Goal: Task Accomplishment & Management: Complete application form

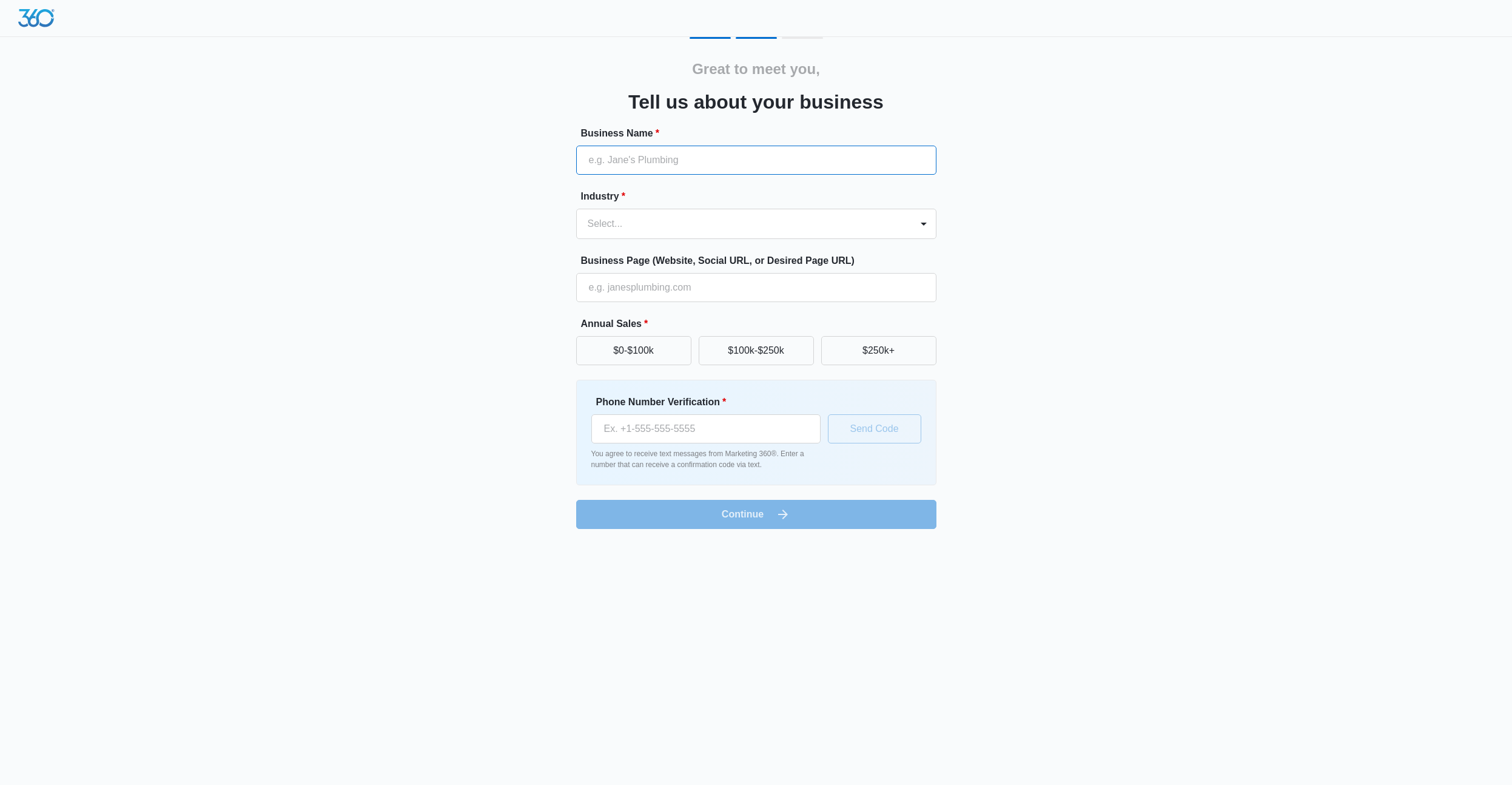
click at [631, 164] on input "Business Name *" at bounding box center [756, 160] width 360 height 29
type input "Online Catch Zone"
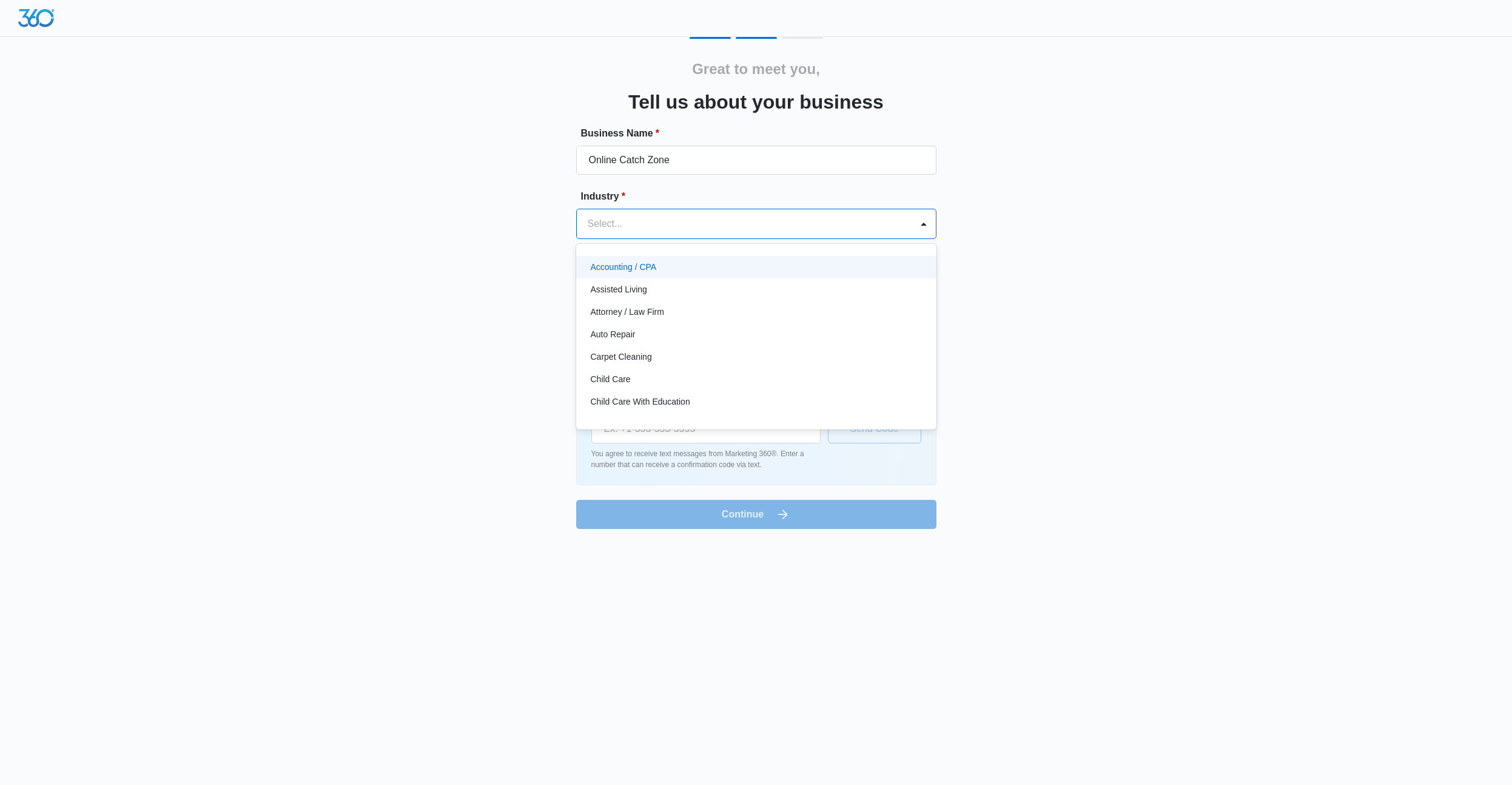
click at [637, 226] on div at bounding box center [741, 223] width 308 height 17
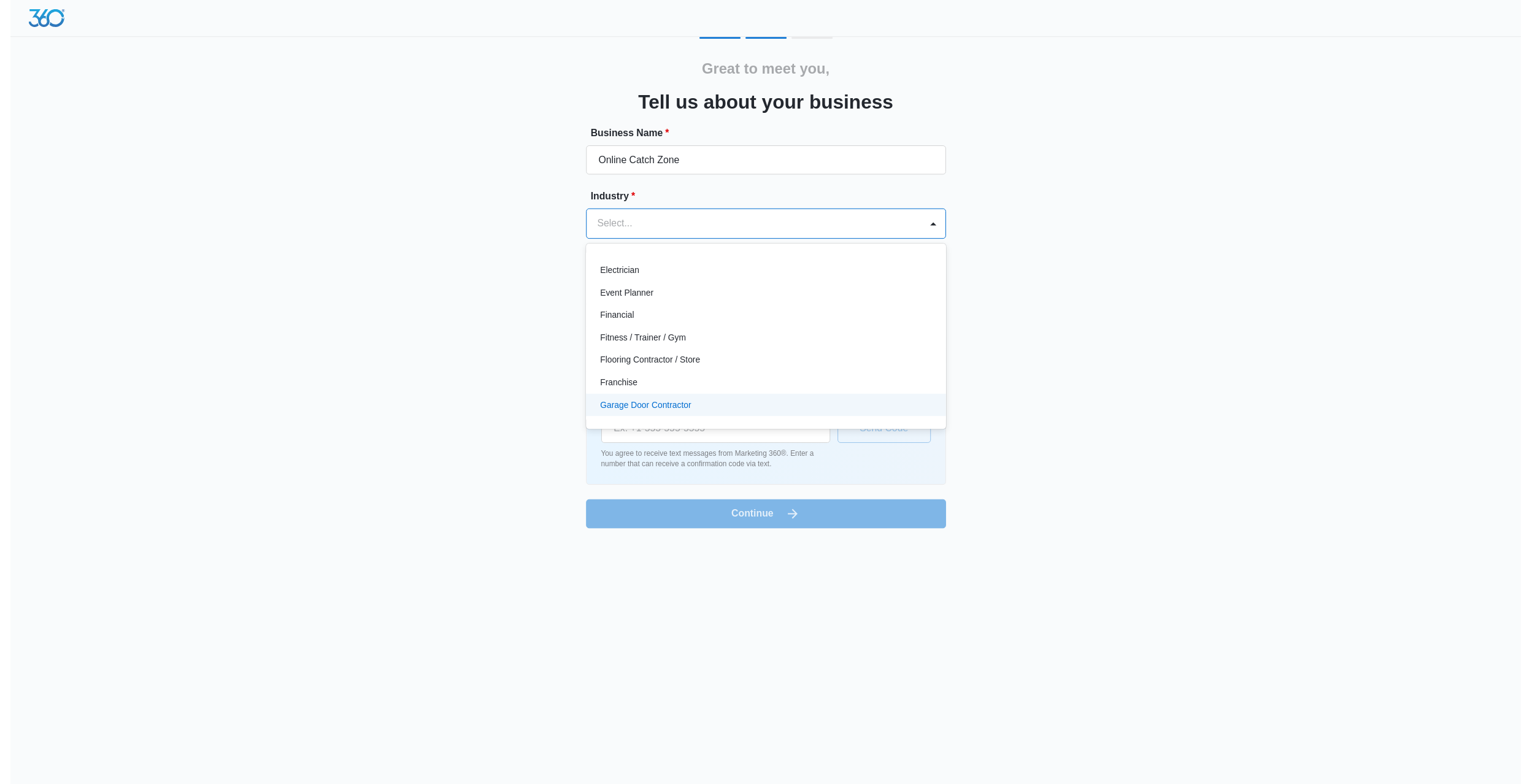
scroll to position [301, 0]
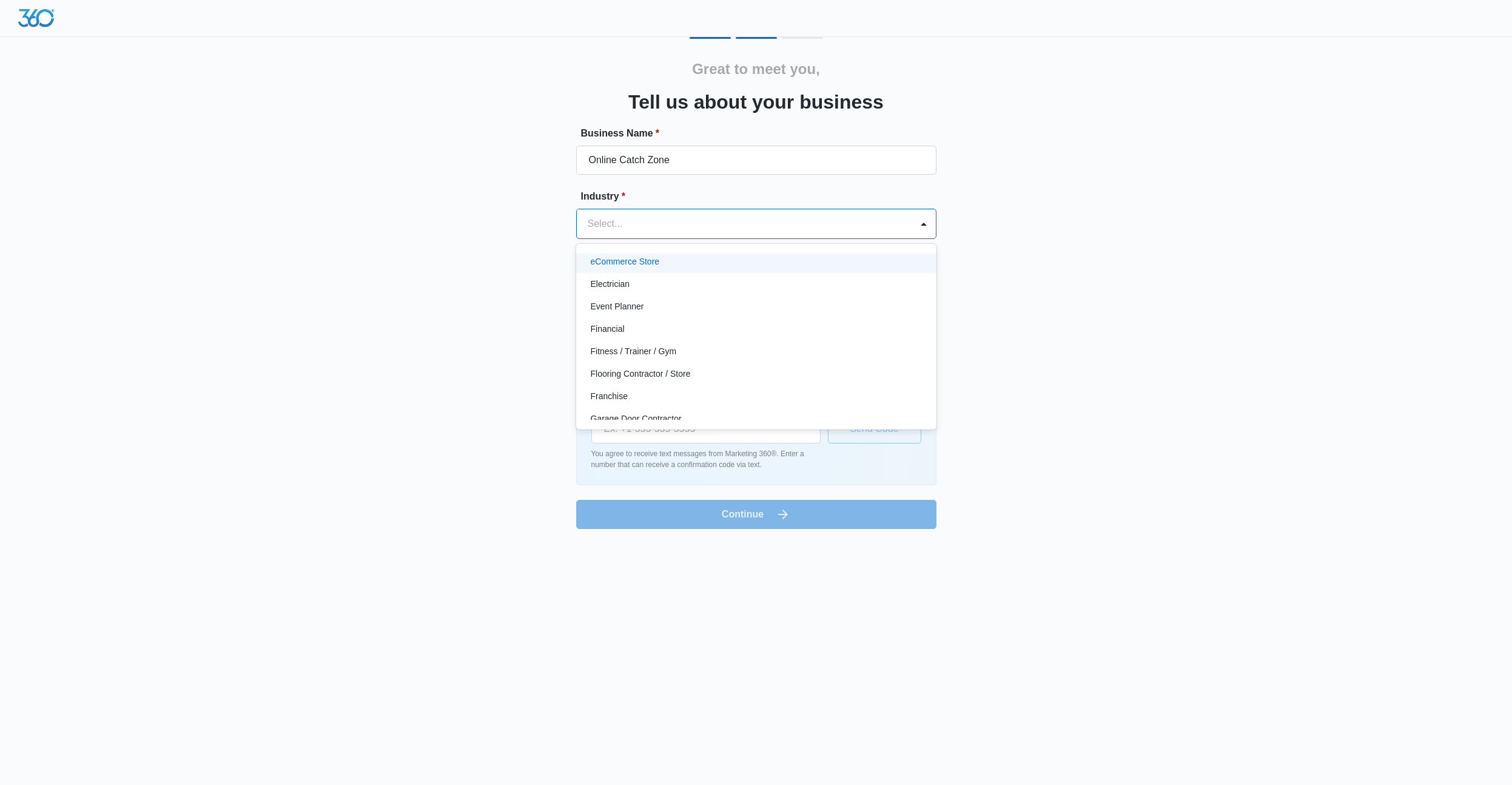
click at [618, 258] on p "eCommerce Store" at bounding box center [625, 261] width 69 height 13
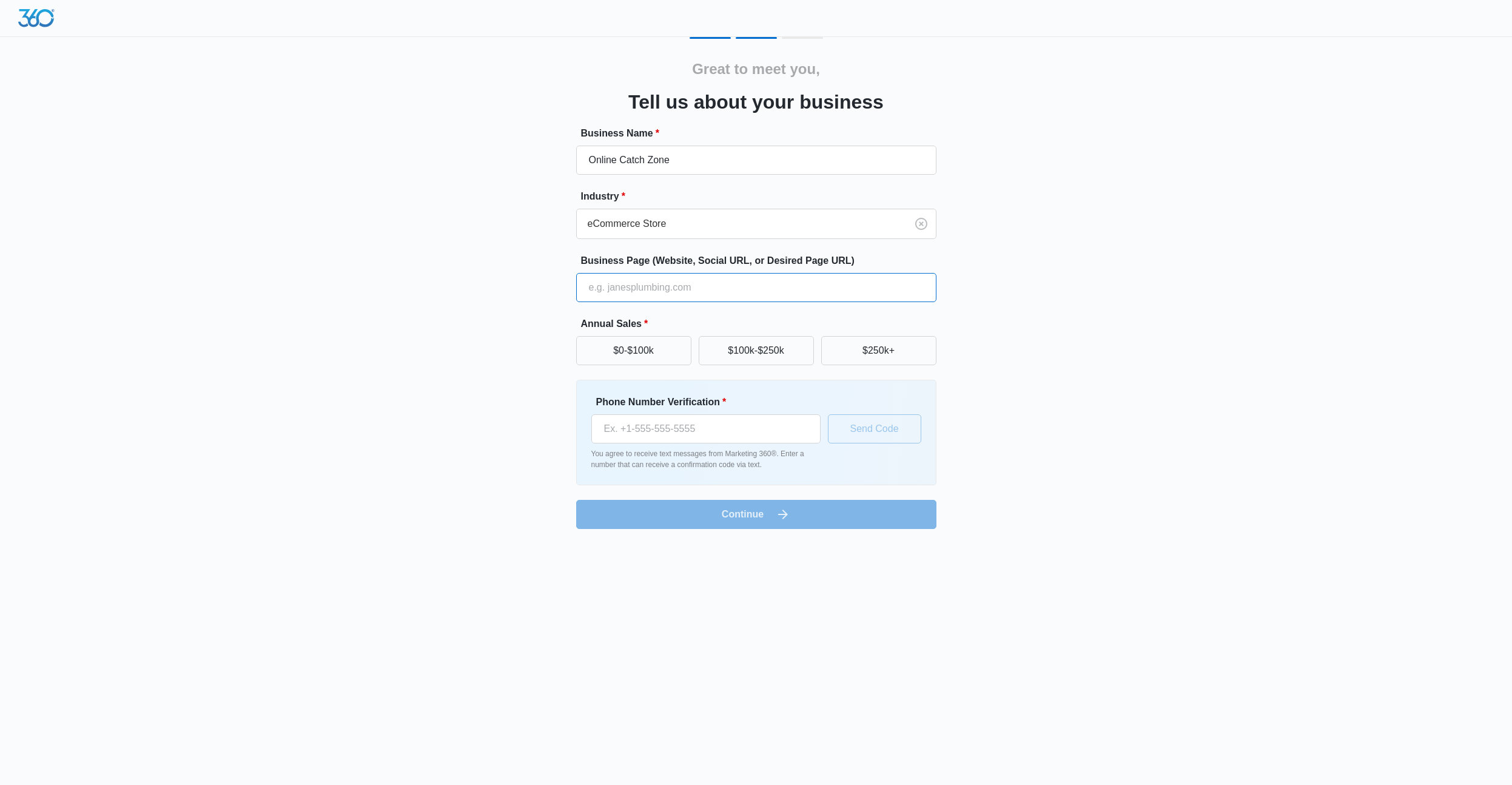
click at [629, 289] on input "Business Page (Website, Social URL, or Desired Page URL)" at bounding box center [756, 288] width 360 height 29
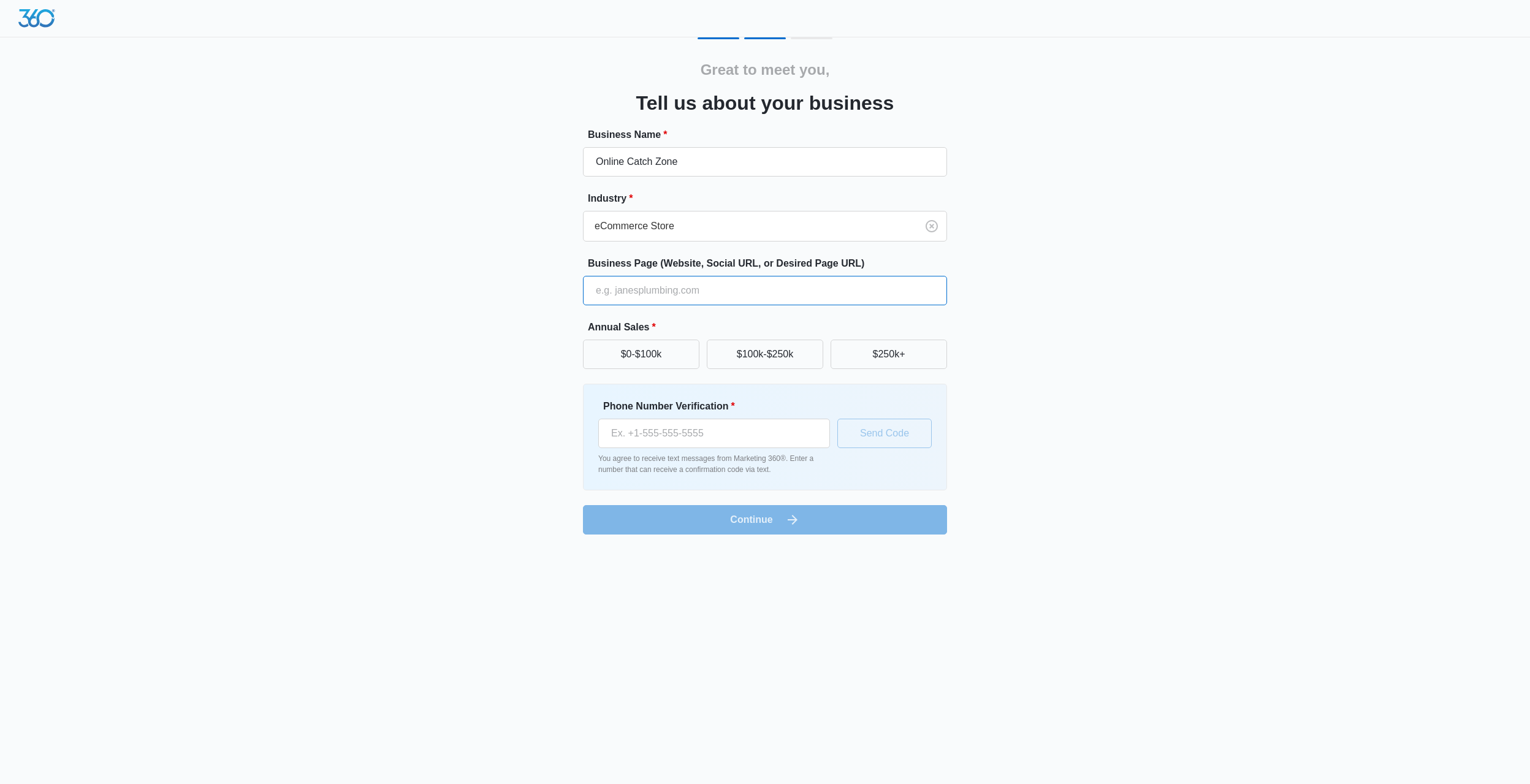
paste input "[URL][DOMAIN_NAME]"
type input "[URL][DOMAIN_NAME]"
click at [670, 351] on button "$0-$100k" at bounding box center [641, 354] width 116 height 29
click at [645, 432] on input "Phone Number Verification *" at bounding box center [714, 433] width 232 height 29
type input "[PHONE_NUMBER]"
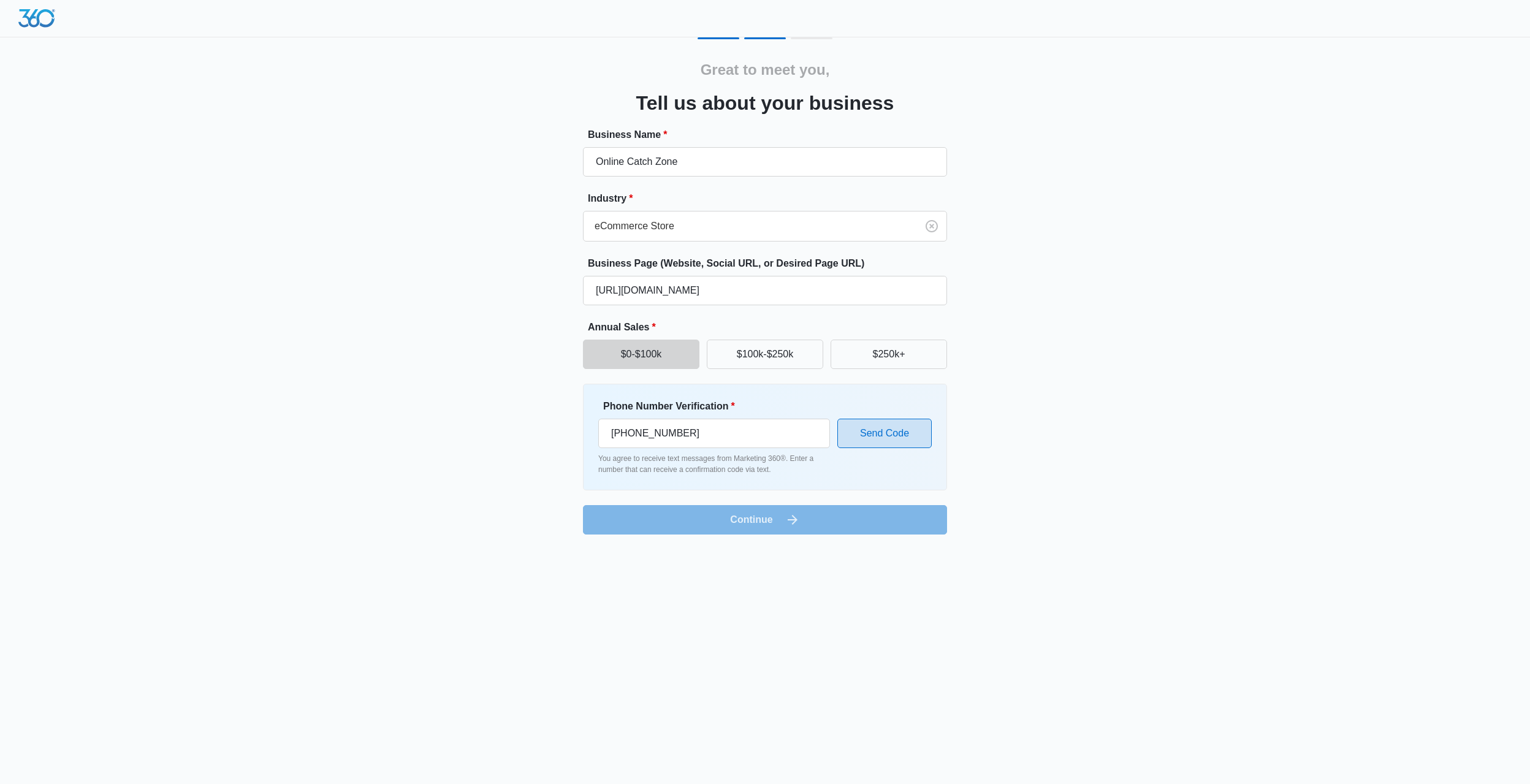
click at [879, 438] on button "Send Code" at bounding box center [884, 433] width 94 height 29
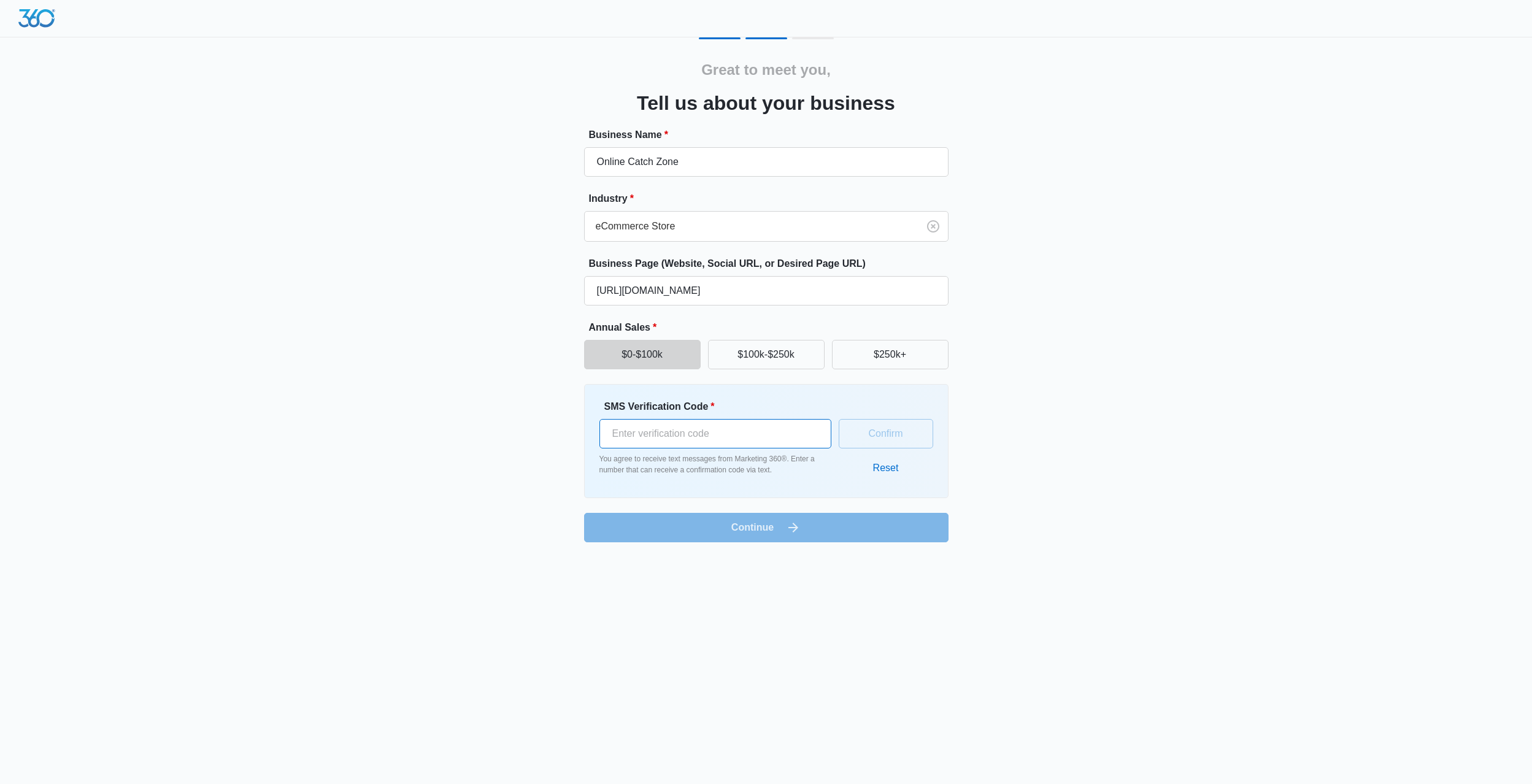
click at [610, 442] on input "SMS Verification Code *" at bounding box center [715, 434] width 232 height 29
type input "831993"
click at [879, 446] on button "Confirm" at bounding box center [885, 434] width 94 height 29
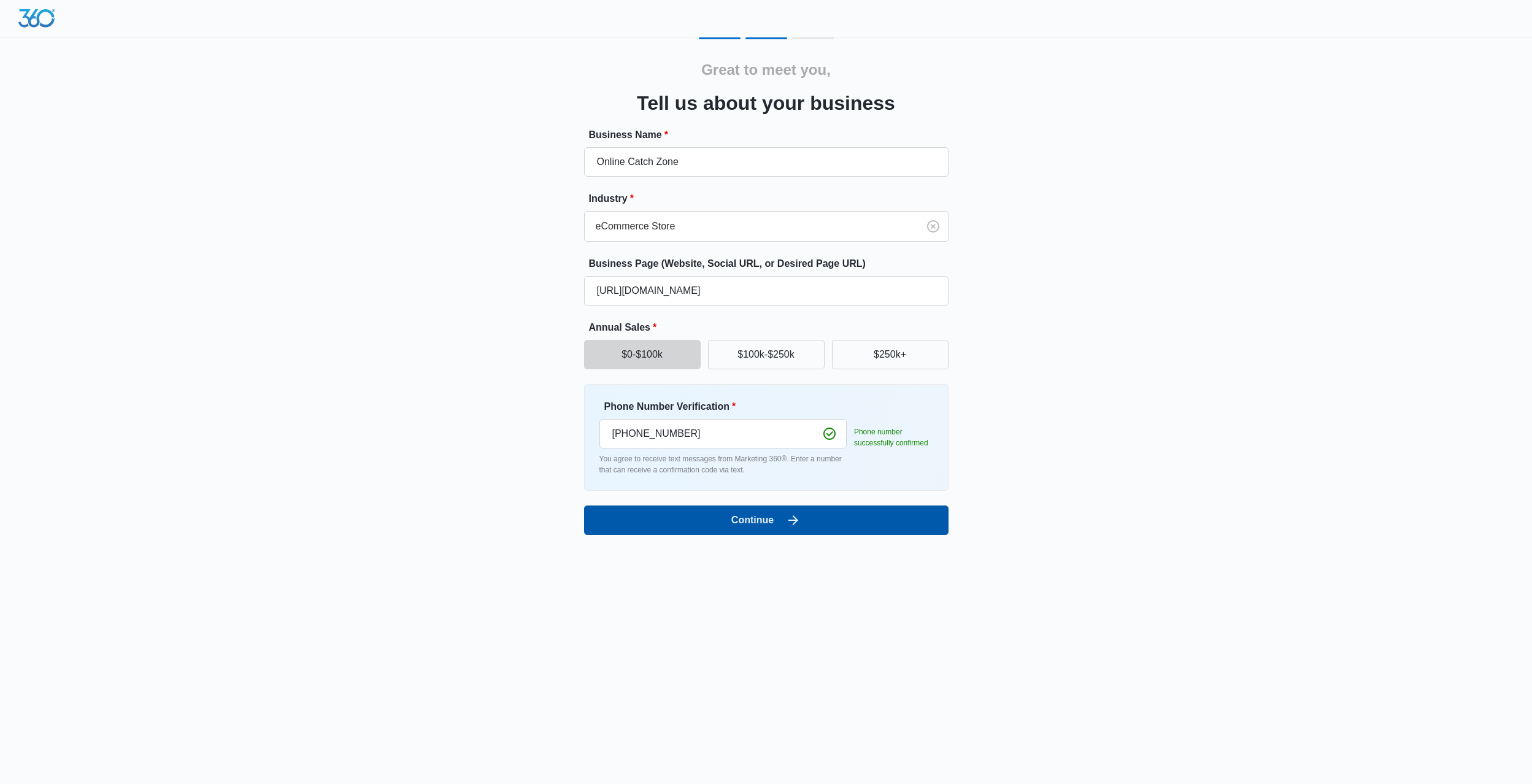
click at [735, 528] on button "Continue" at bounding box center [766, 520] width 364 height 29
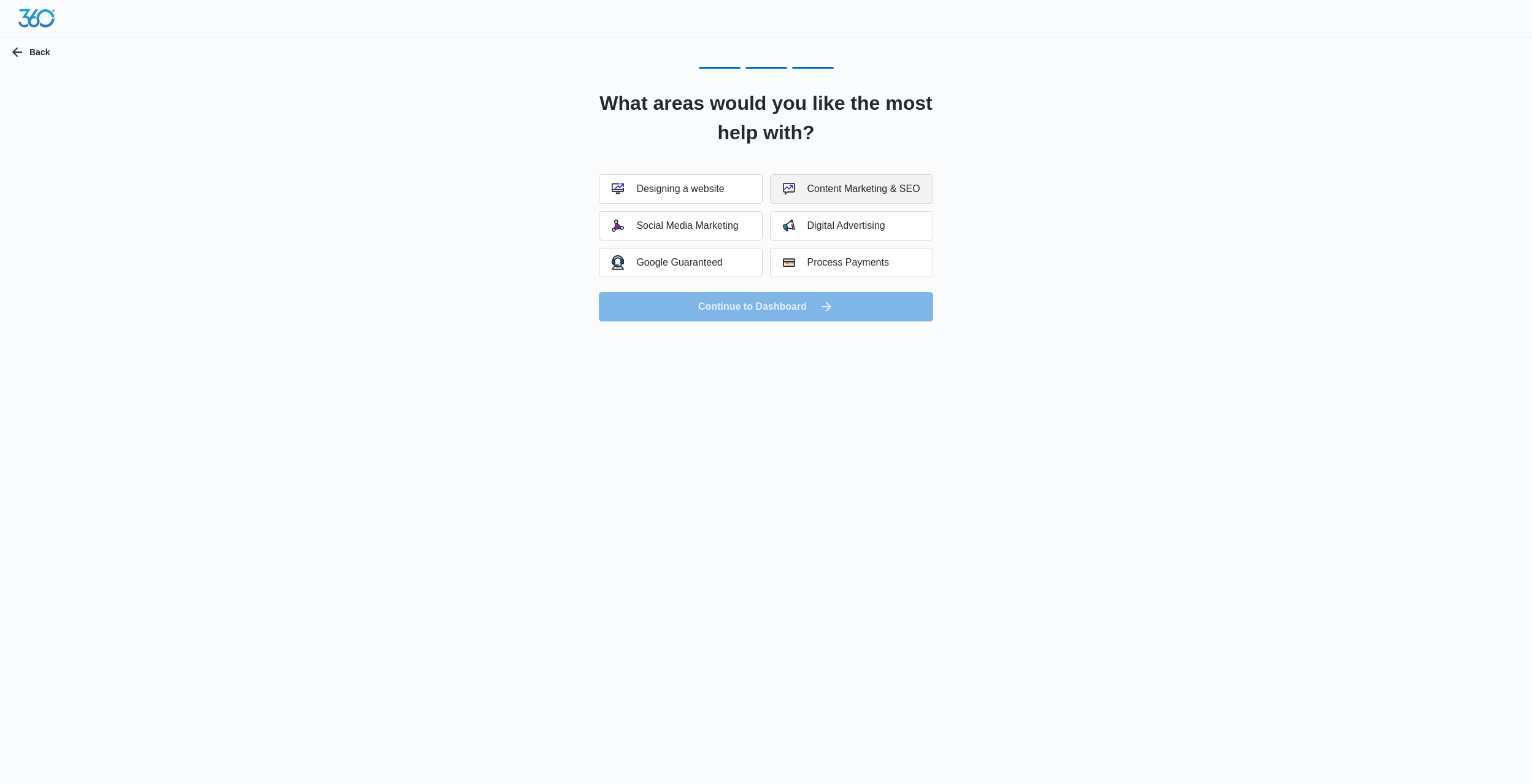
click at [850, 183] on div "Content Marketing & SEO" at bounding box center [851, 189] width 137 height 12
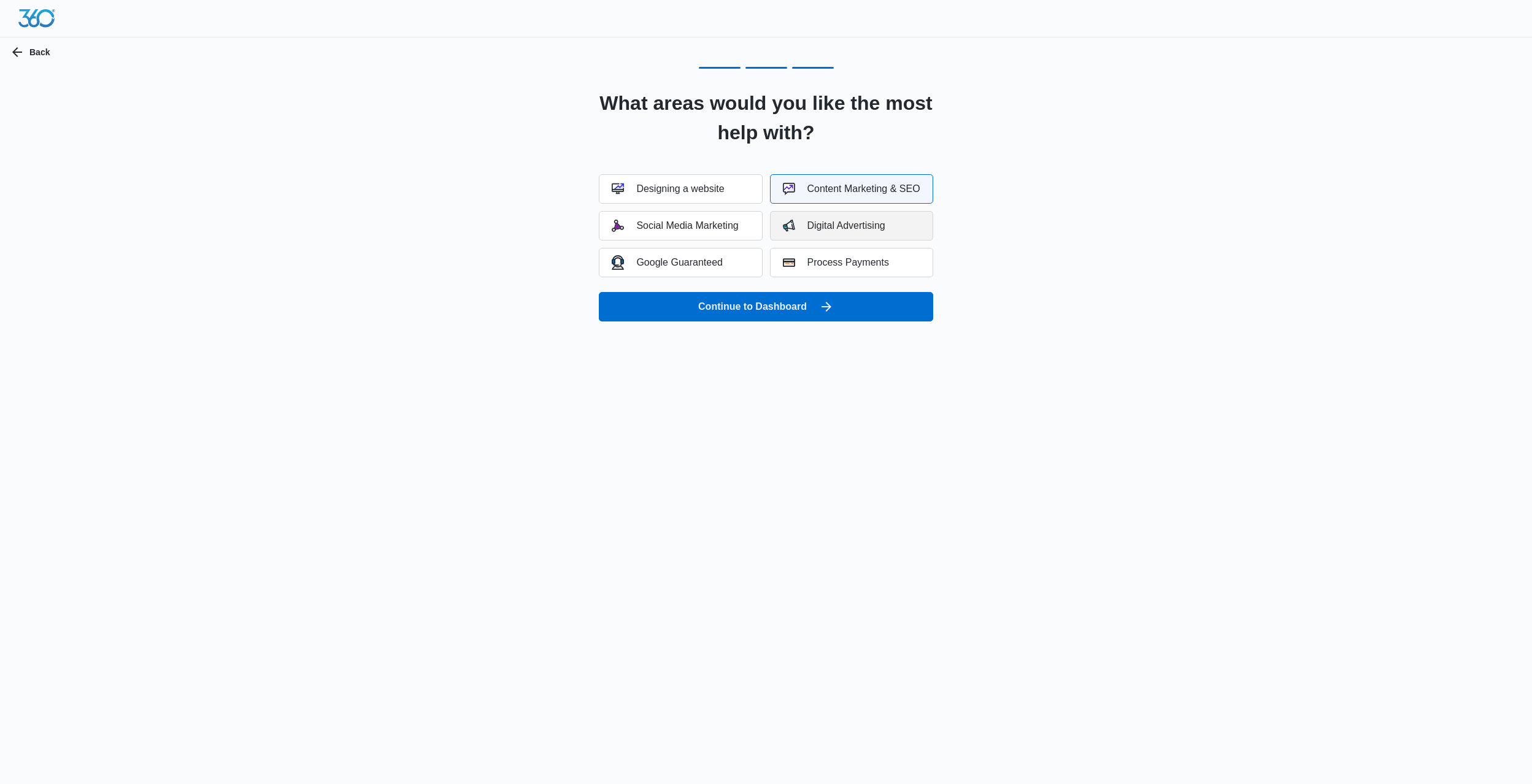
click at [831, 228] on div "Digital Advertising" at bounding box center [834, 226] width 103 height 12
click at [643, 268] on div "Google Guaranteed" at bounding box center [667, 262] width 111 height 14
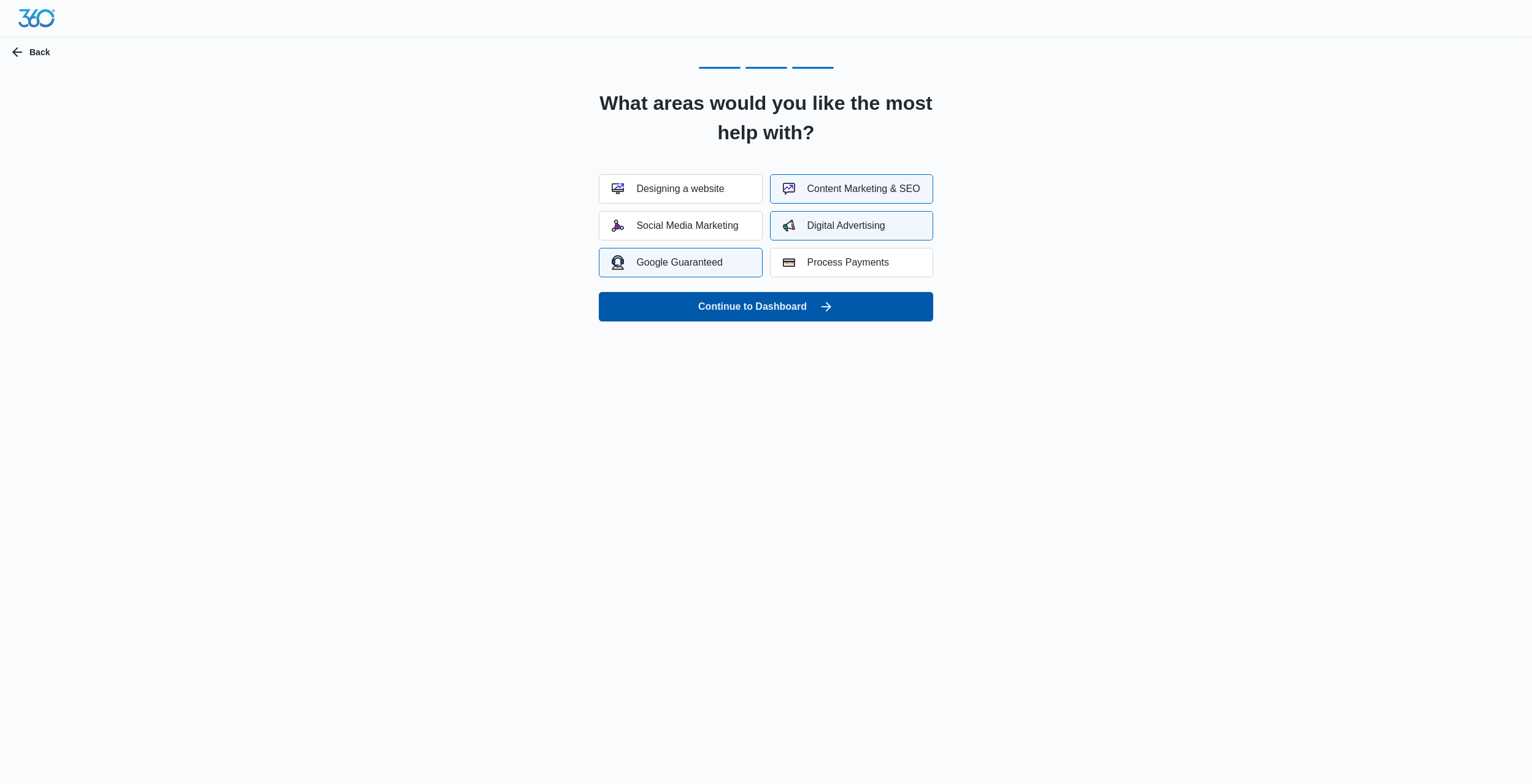
click at [772, 309] on button "Continue to Dashboard" at bounding box center [766, 307] width 334 height 29
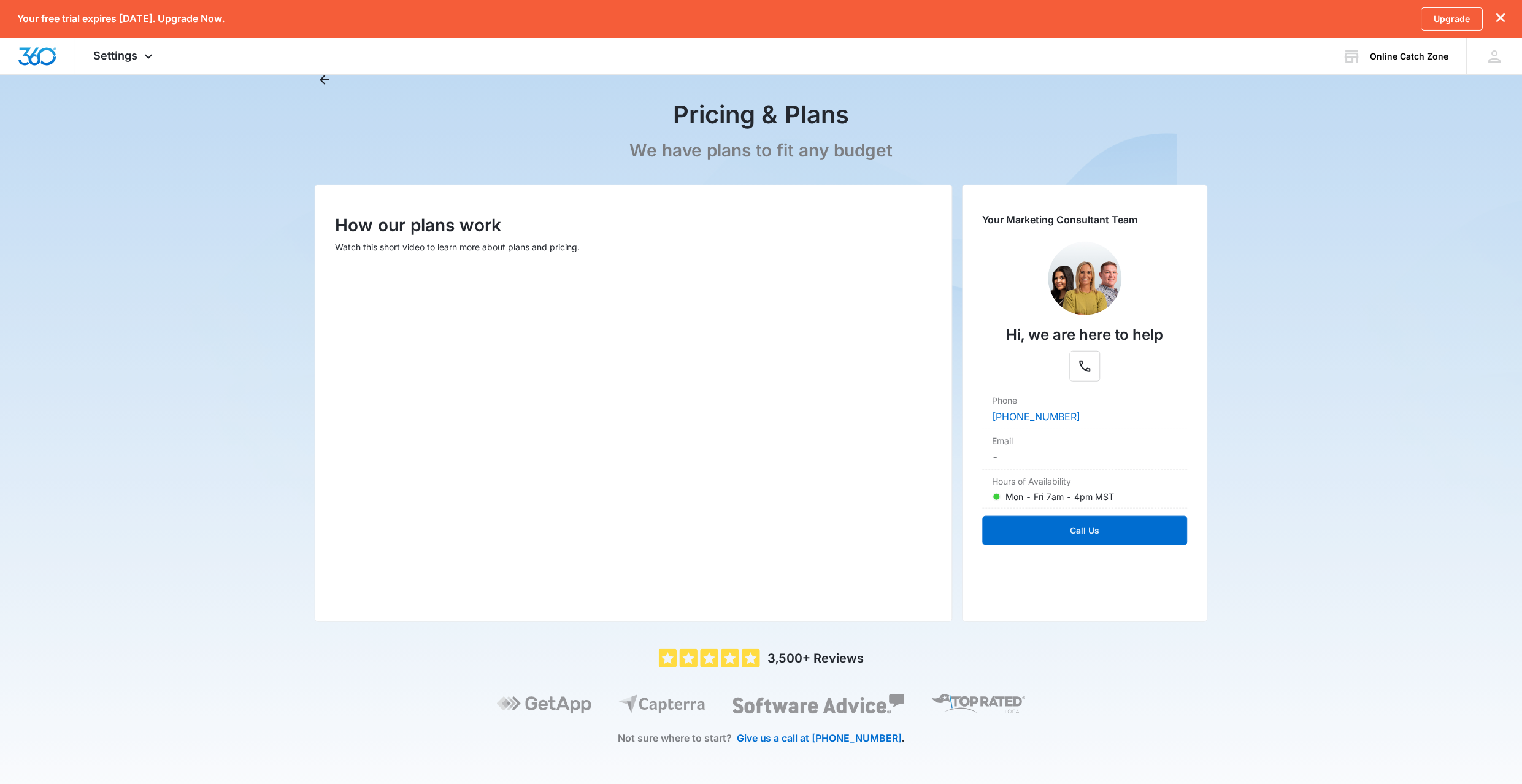
scroll to position [47, 0]
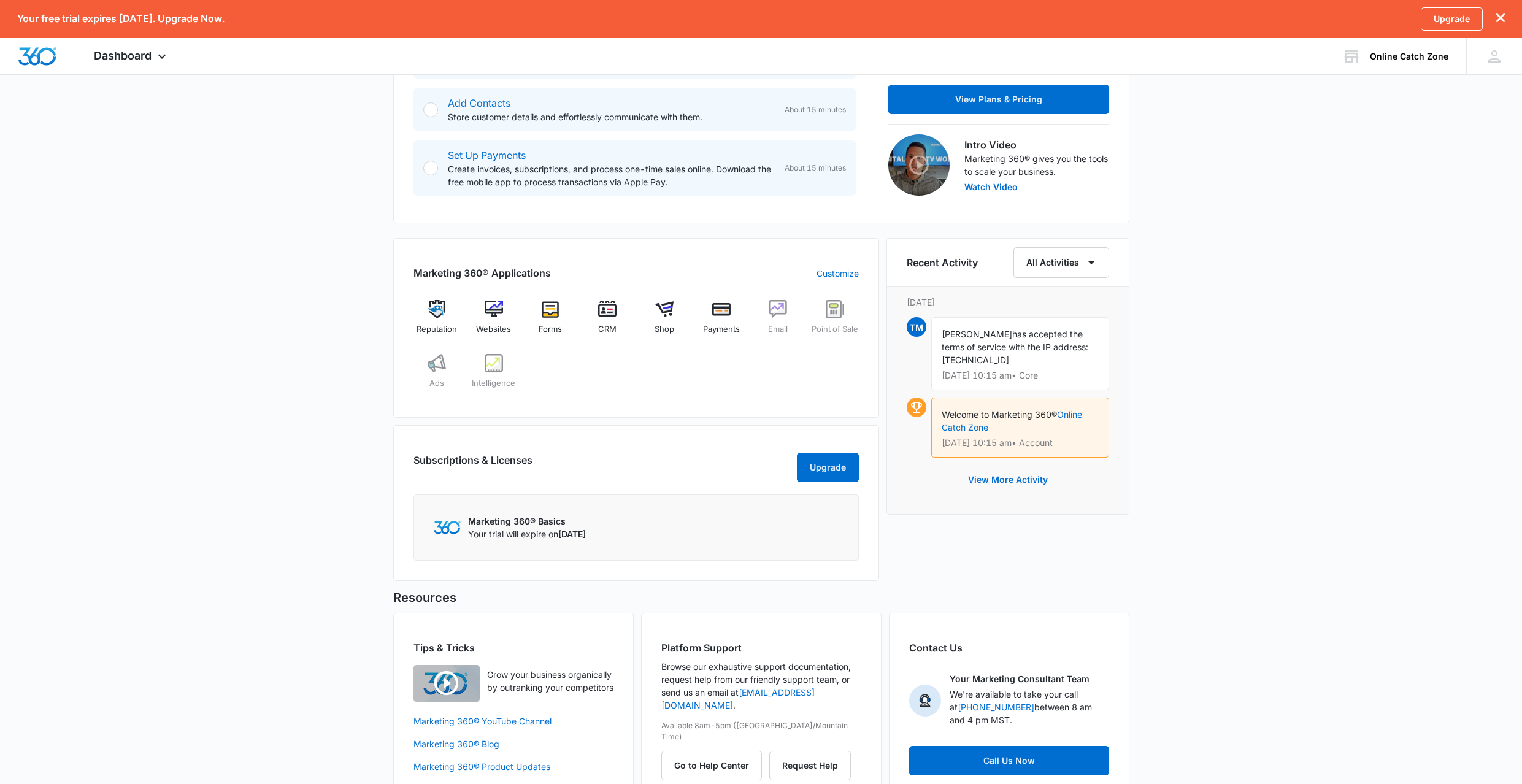
scroll to position [380, 0]
